Goal: Task Accomplishment & Management: Use online tool/utility

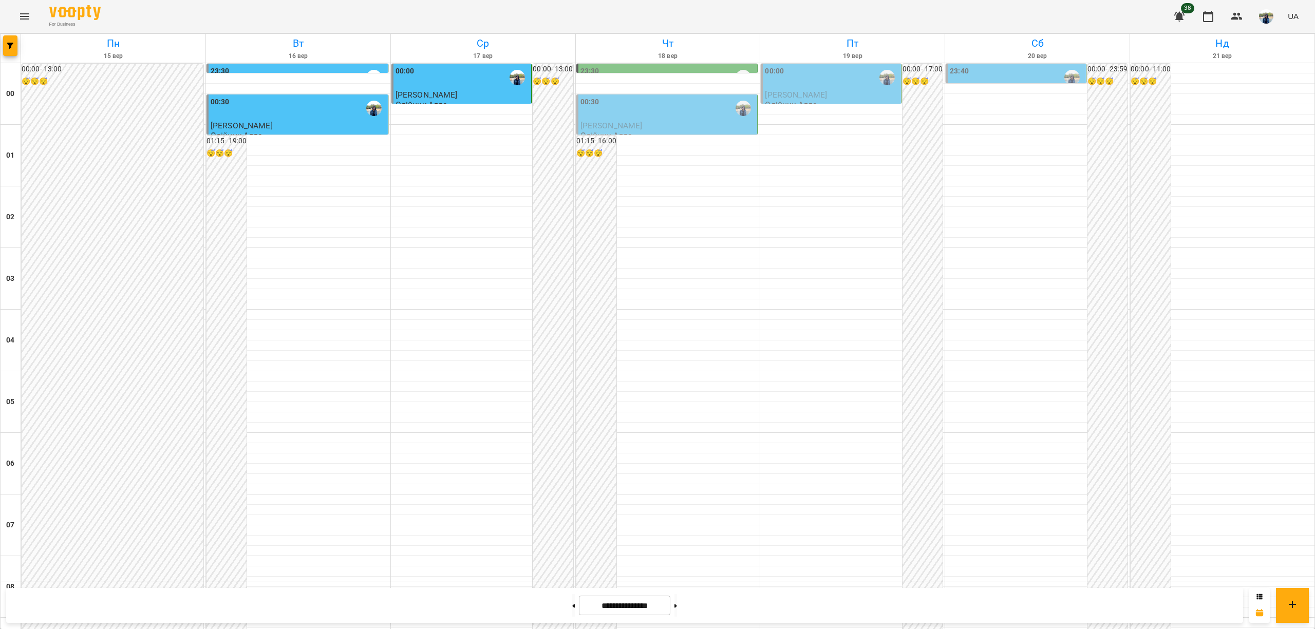
scroll to position [754, 0]
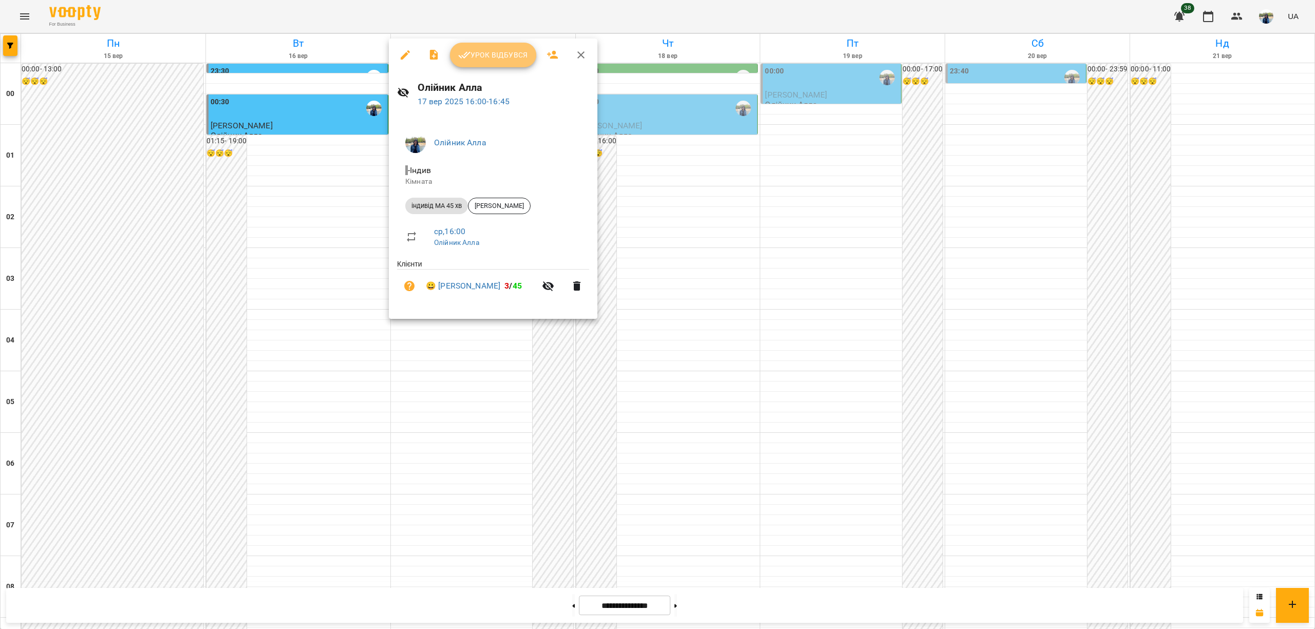
click at [494, 56] on span "Урок відбувся" at bounding box center [493, 55] width 70 height 12
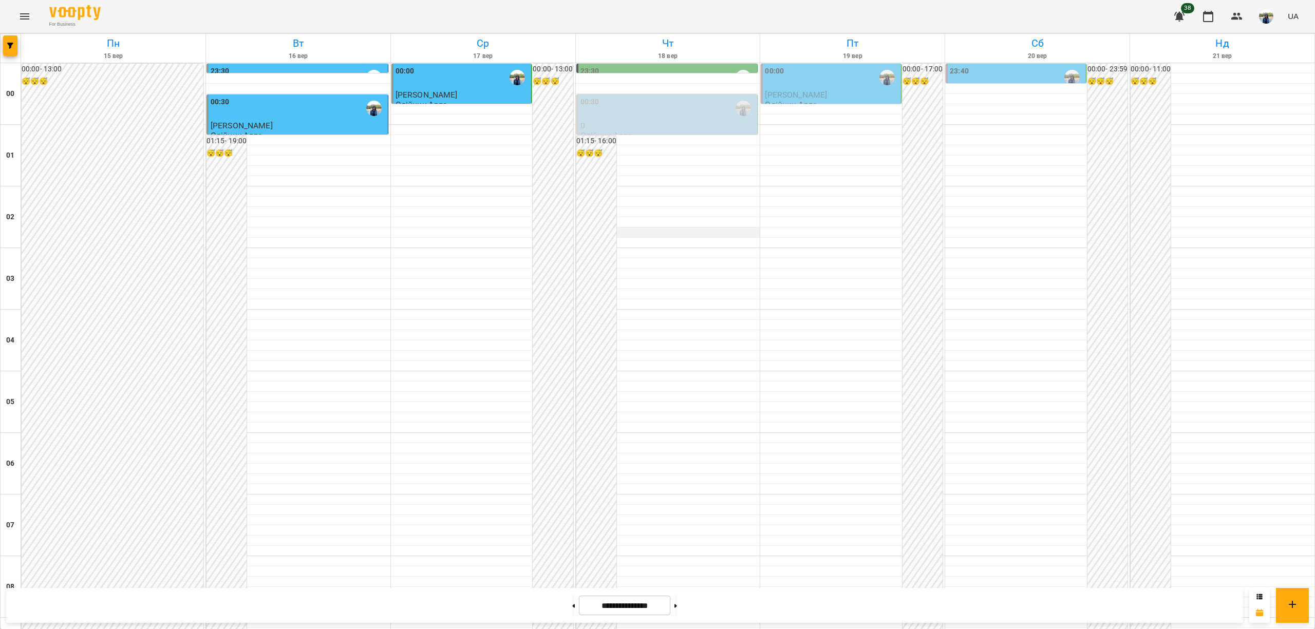
scroll to position [959, 0]
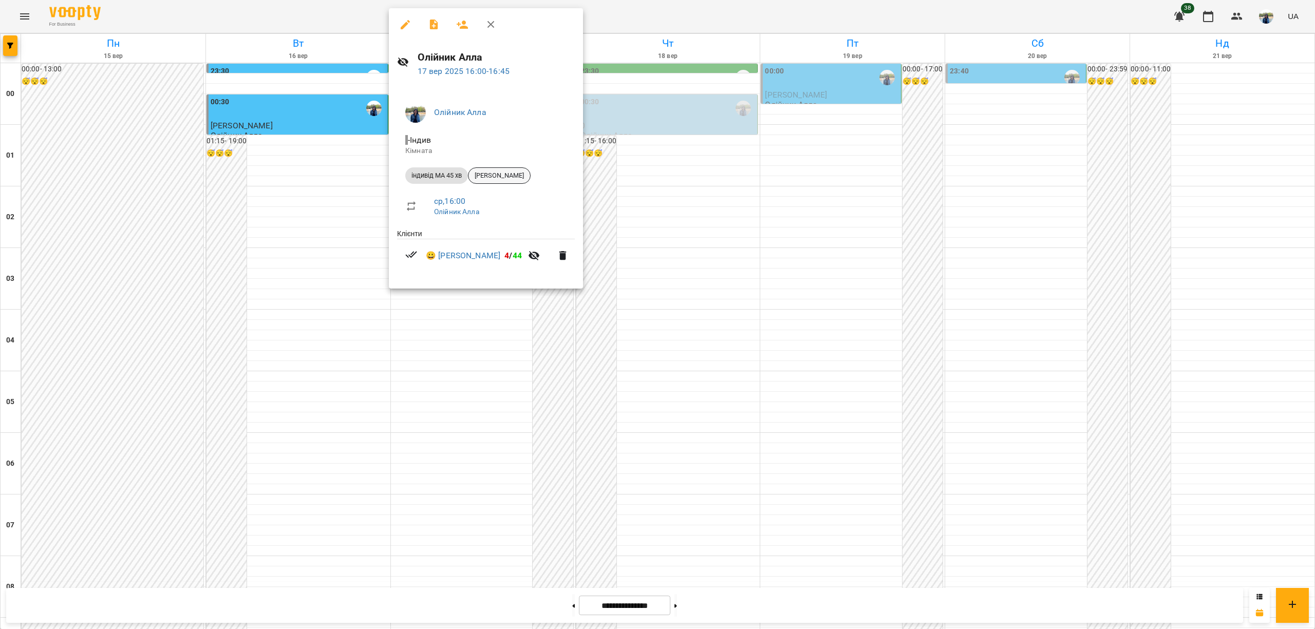
click at [497, 177] on span "[PERSON_NAME]" at bounding box center [499, 175] width 62 height 9
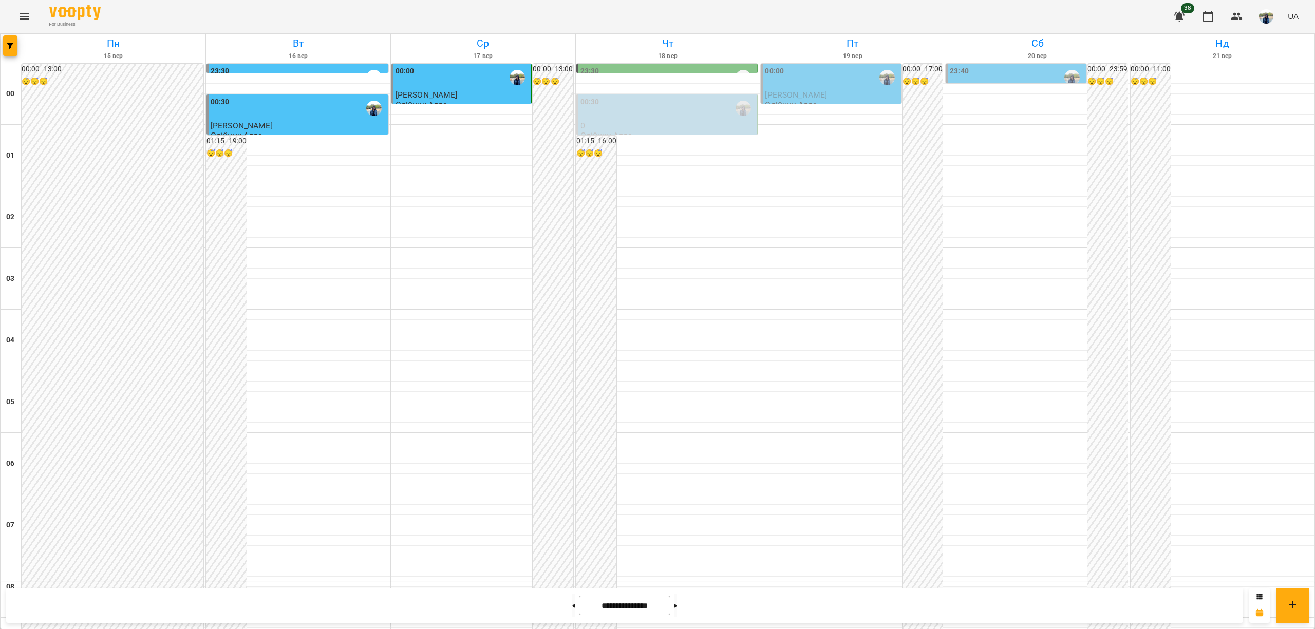
click at [25, 15] on icon "Menu" at bounding box center [24, 16] width 12 height 12
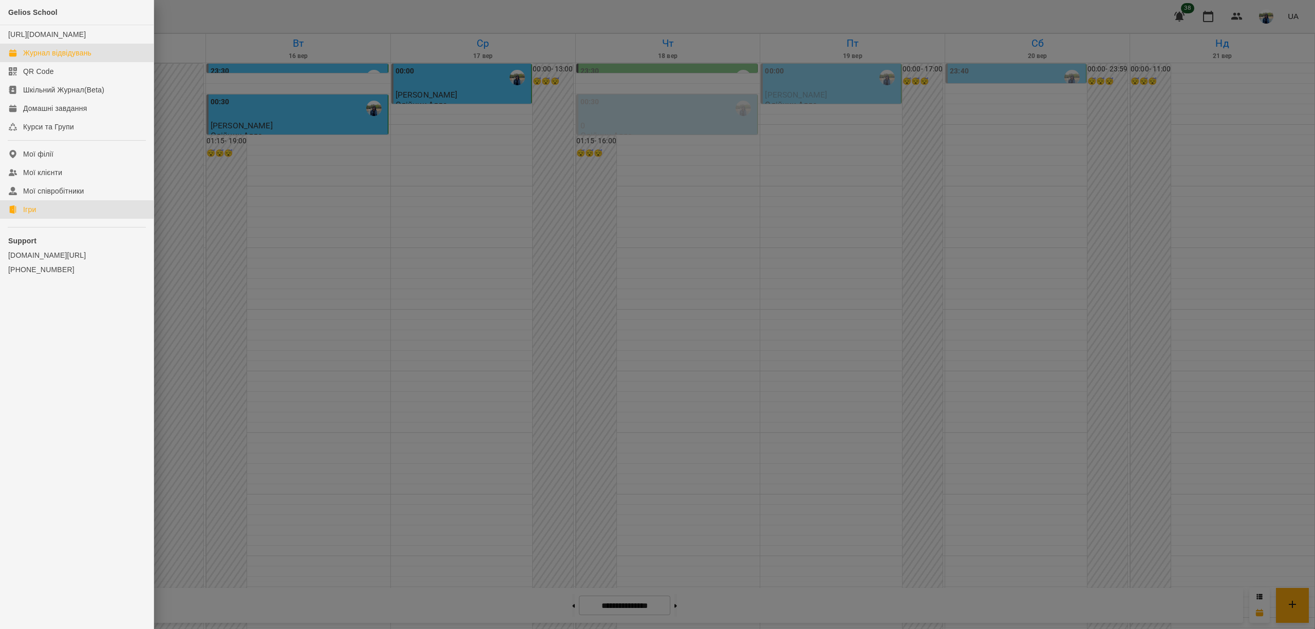
click at [28, 215] on div "Ігри" at bounding box center [29, 209] width 13 height 10
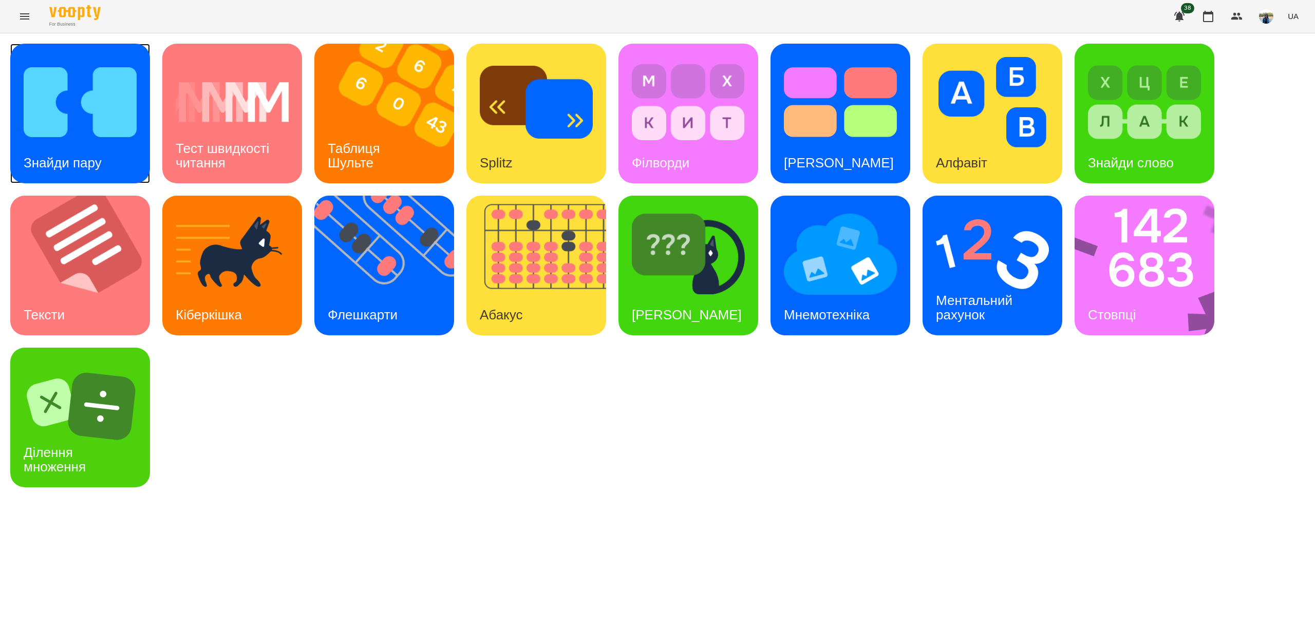
click at [87, 124] on img at bounding box center [80, 102] width 113 height 90
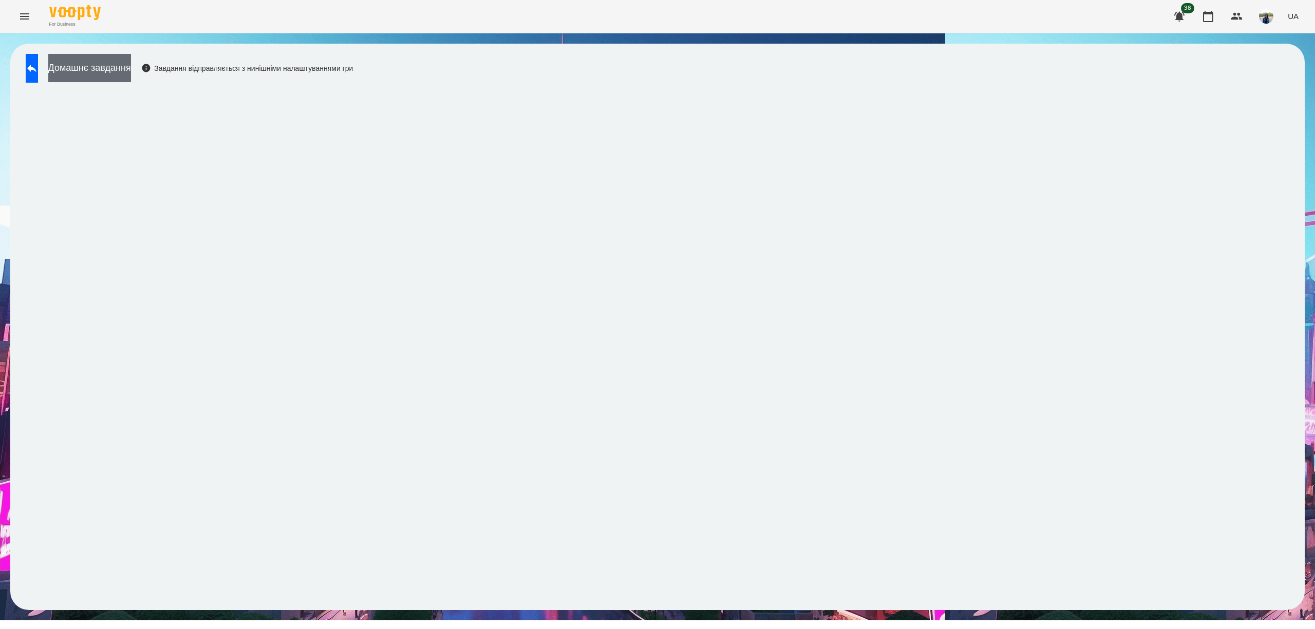
click at [113, 68] on button "Домашнє завдання" at bounding box center [89, 68] width 83 height 28
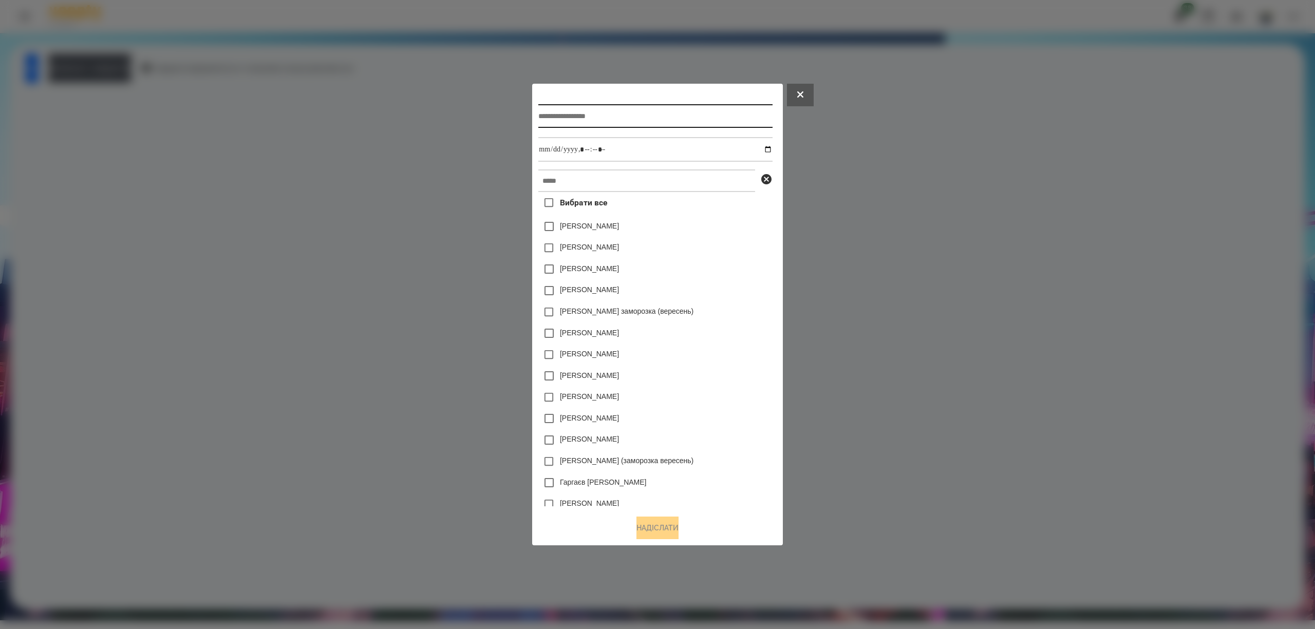
click at [621, 114] on input "text" at bounding box center [655, 116] width 234 height 24
type input "*"
type input "**********"
click at [771, 147] on input "datetime-local" at bounding box center [655, 149] width 234 height 25
type input "**********"
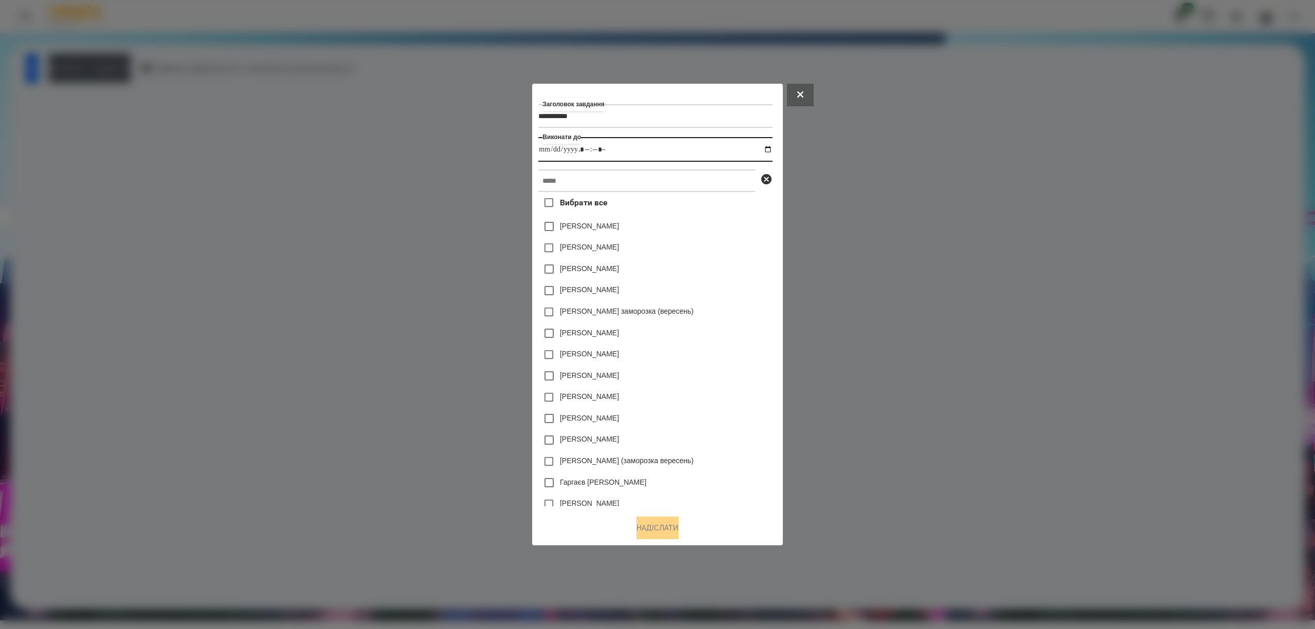
click at [632, 146] on input "datetime-local" at bounding box center [655, 149] width 234 height 25
click at [598, 184] on input "text" at bounding box center [646, 181] width 217 height 23
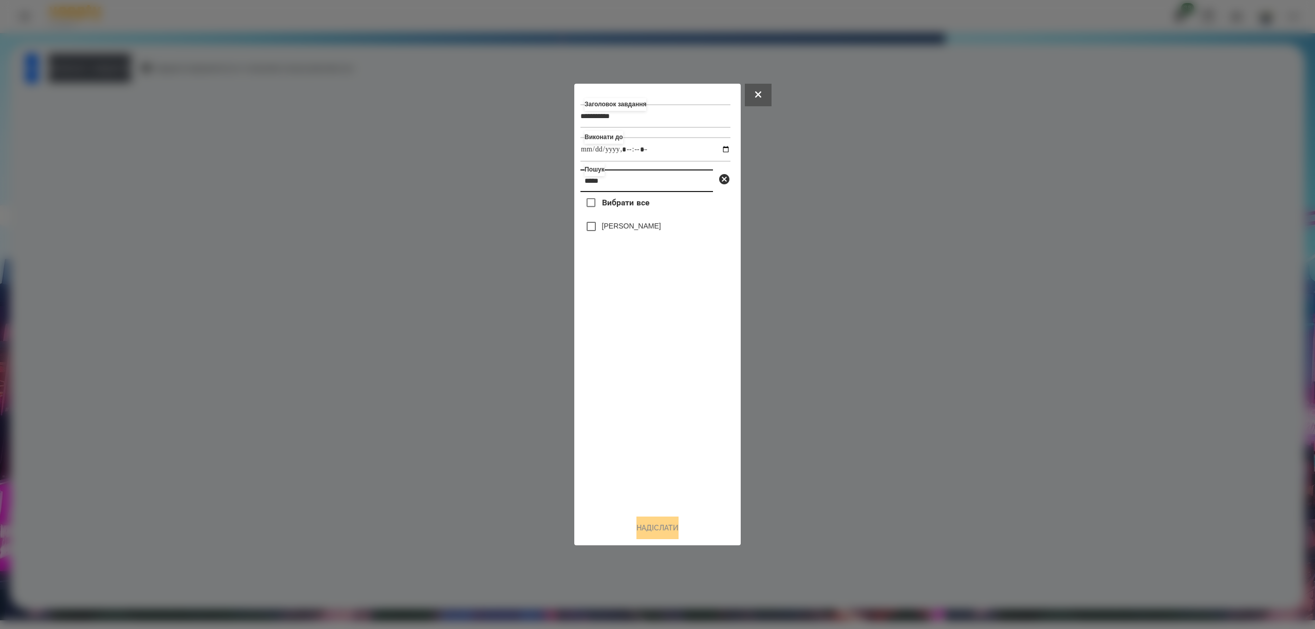
type input "*****"
click at [665, 528] on button "Надіслати" at bounding box center [657, 528] width 42 height 23
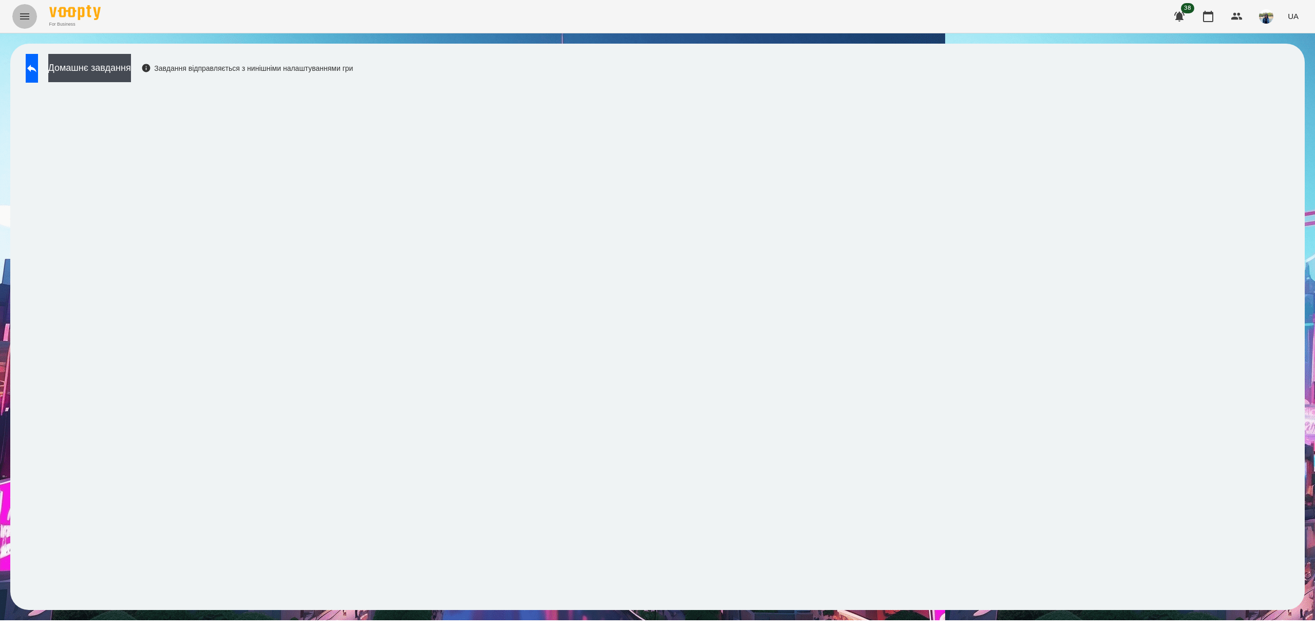
click at [22, 19] on icon "Menu" at bounding box center [24, 16] width 9 height 6
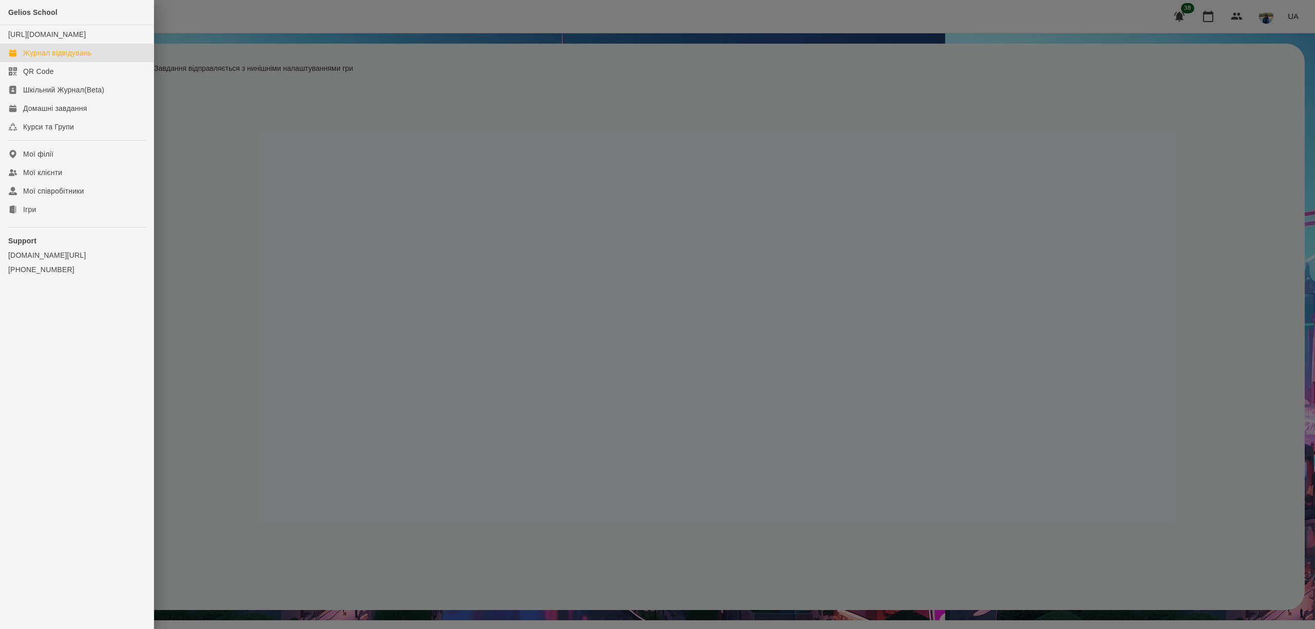
click at [36, 58] on div "Журнал відвідувань" at bounding box center [57, 53] width 68 height 10
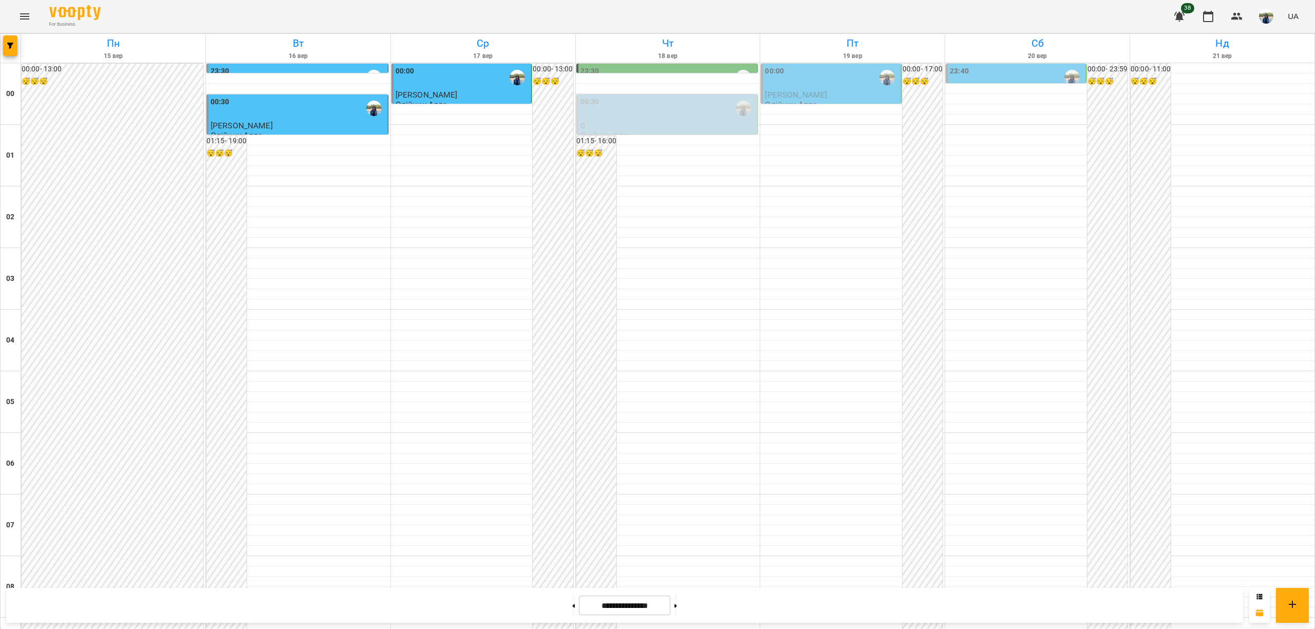
scroll to position [960, 0]
click at [572, 609] on button at bounding box center [573, 605] width 3 height 23
type input "**********"
